Goal: Communication & Community: Answer question/provide support

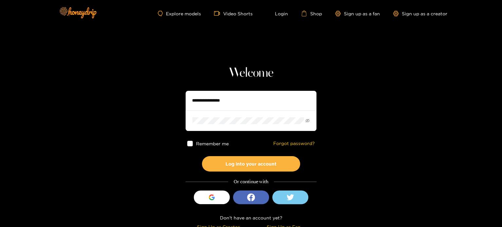
scroll to position [5, 0]
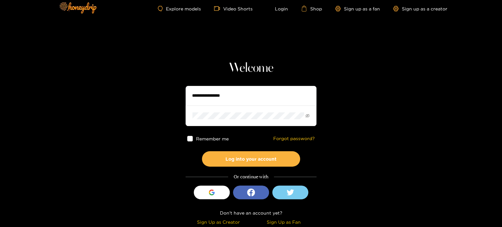
type input "**********"
click at [193, 140] on label "Remember me" at bounding box center [208, 139] width 42 height 6
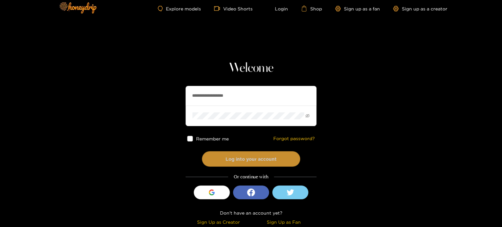
click at [215, 159] on button "Log into your account" at bounding box center [251, 158] width 98 height 15
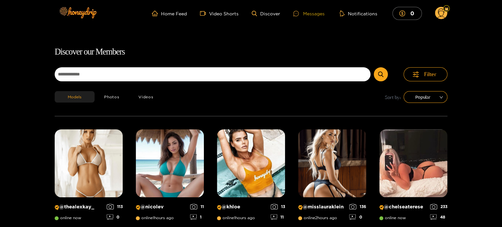
click at [321, 12] on div "Messages" at bounding box center [308, 14] width 31 height 8
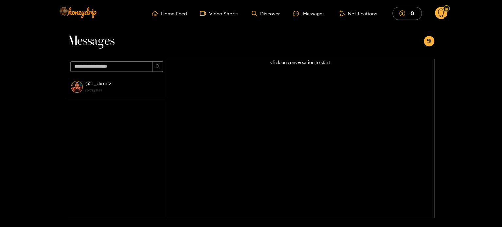
click at [121, 74] on span at bounding box center [117, 67] width 98 height 16
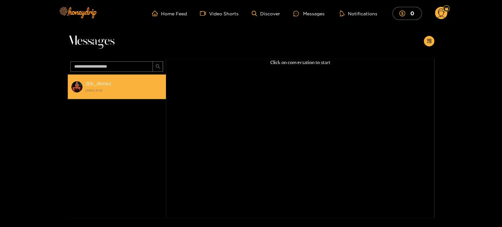
click at [115, 83] on div "@ b_dimez [DATE] 21:34" at bounding box center [123, 87] width 77 height 15
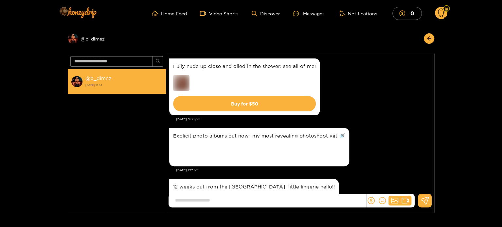
scroll to position [889, 0]
